Goal: Find specific page/section: Find specific page/section

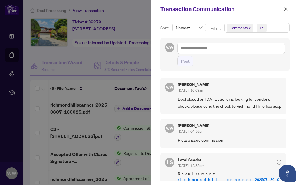
scroll to position [309, 0]
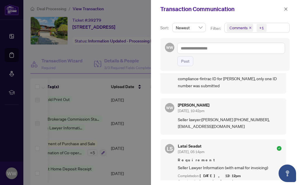
click at [285, 9] on icon "close" at bounding box center [286, 9] width 4 height 4
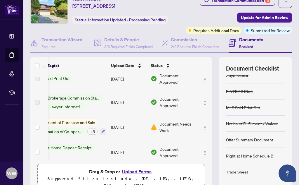
scroll to position [23, 0]
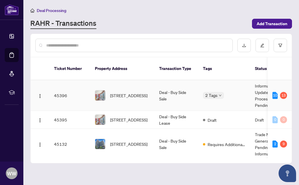
click at [127, 92] on span "[STREET_ADDRESS]" at bounding box center [128, 95] width 37 height 6
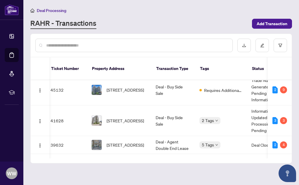
scroll to position [0, 4]
click at [120, 117] on span "[STREET_ADDRESS]" at bounding box center [125, 120] width 37 height 6
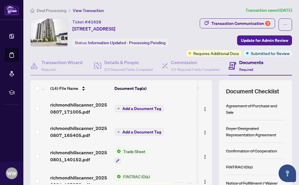
click at [222, 25] on div "Transaction Communication 3" at bounding box center [241, 23] width 59 height 9
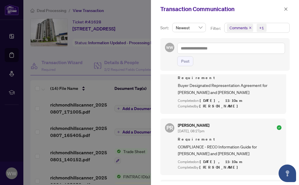
scroll to position [276, 0]
click at [288, 10] on button "button" at bounding box center [287, 9] width 8 height 7
